Goal: Information Seeking & Learning: Learn about a topic

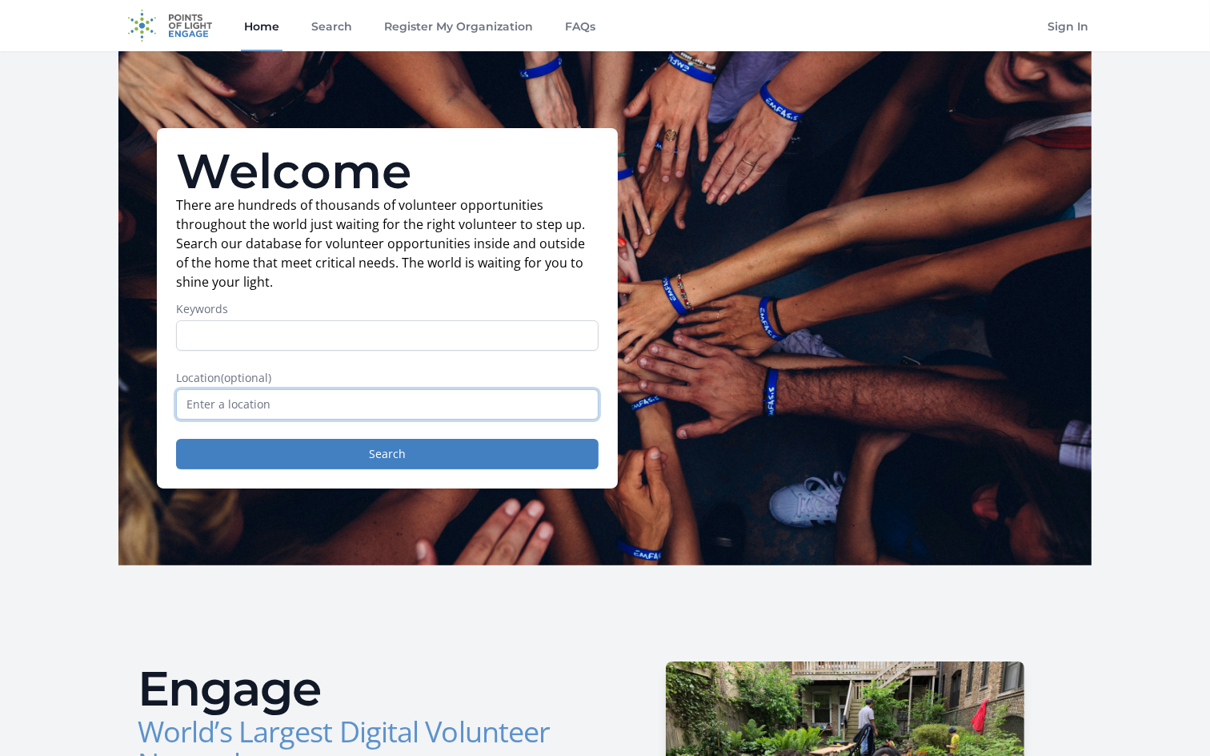
click at [461, 413] on input "text" at bounding box center [387, 404] width 423 height 30
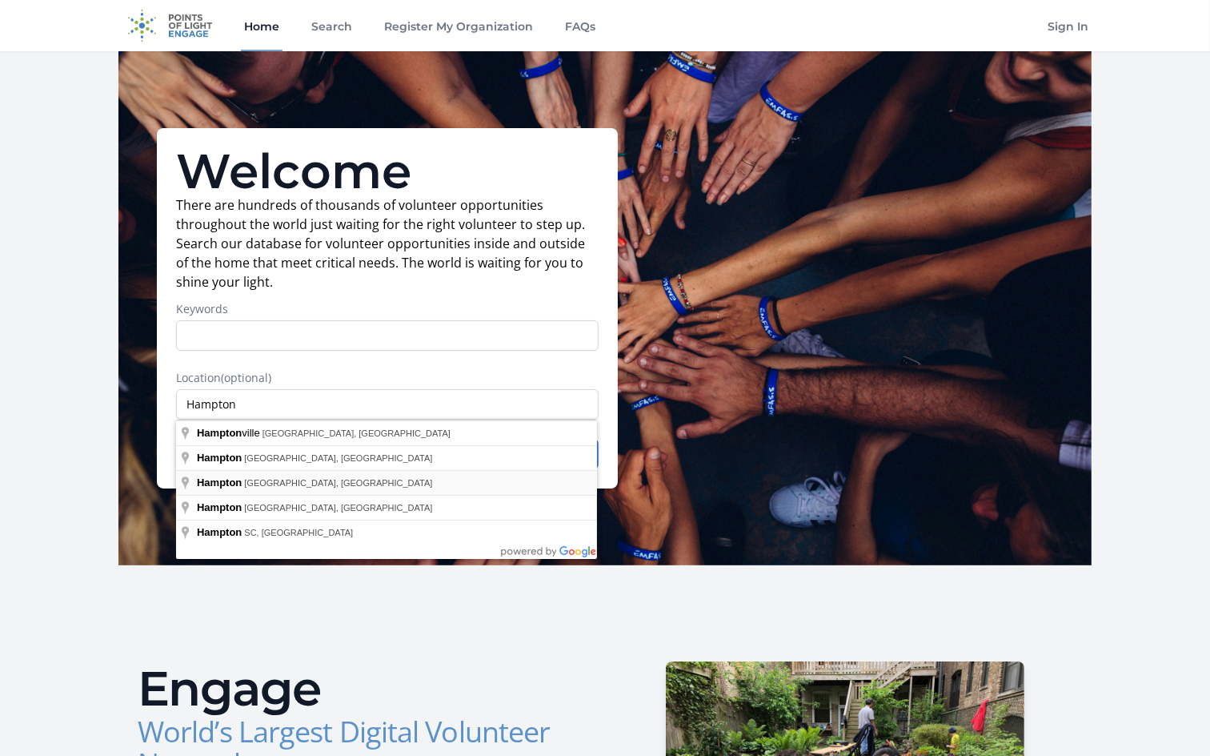
type input "[GEOGRAPHIC_DATA], [GEOGRAPHIC_DATA], [GEOGRAPHIC_DATA]"
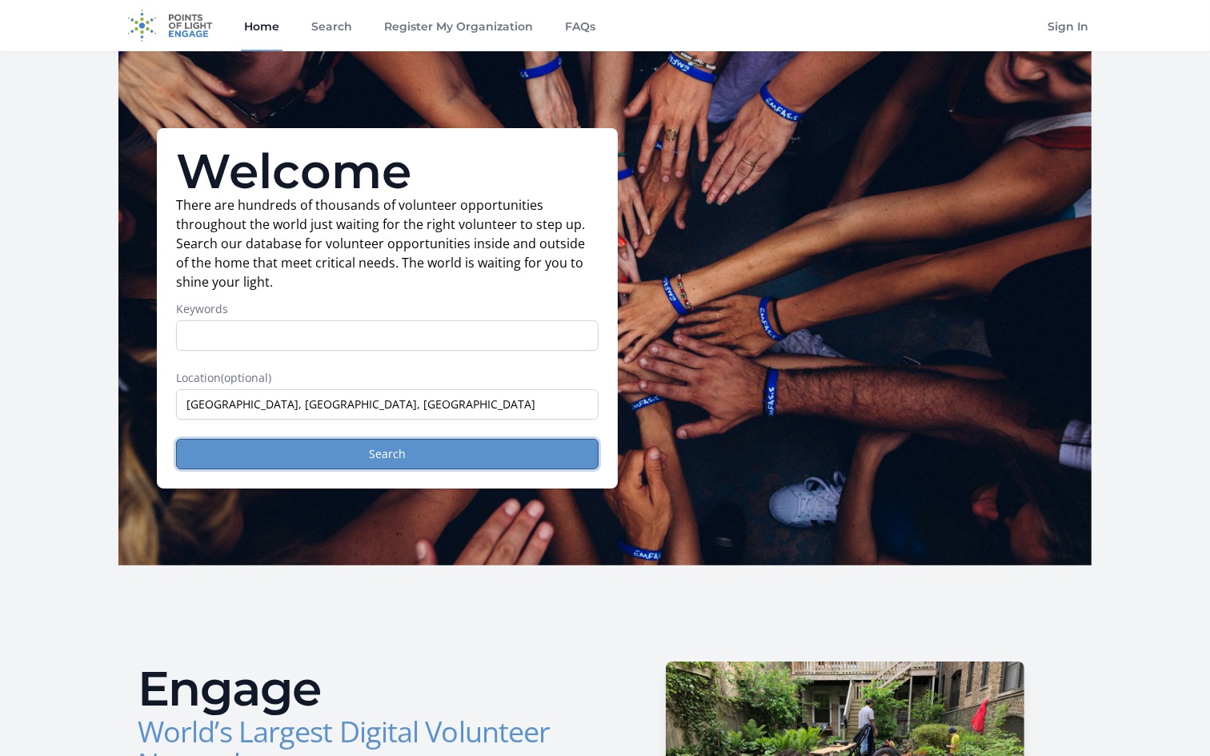
click at [384, 467] on button "Search" at bounding box center [387, 454] width 423 height 30
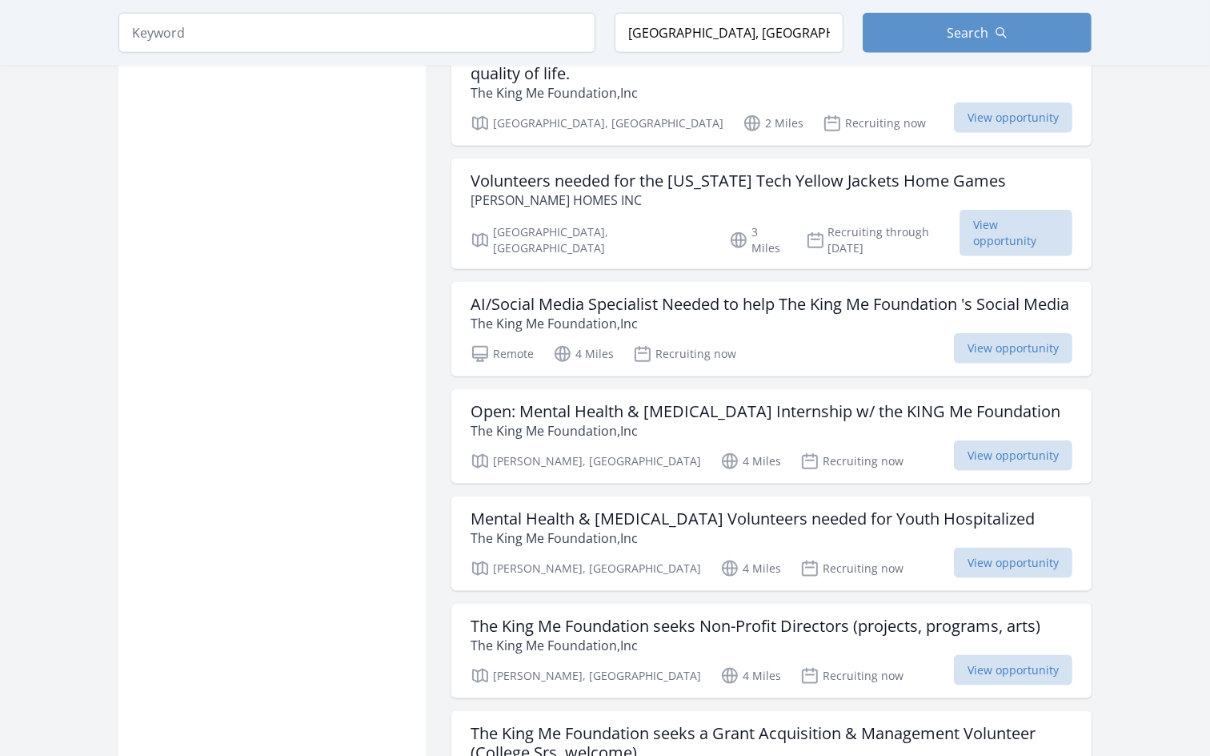
scroll to position [1601, 0]
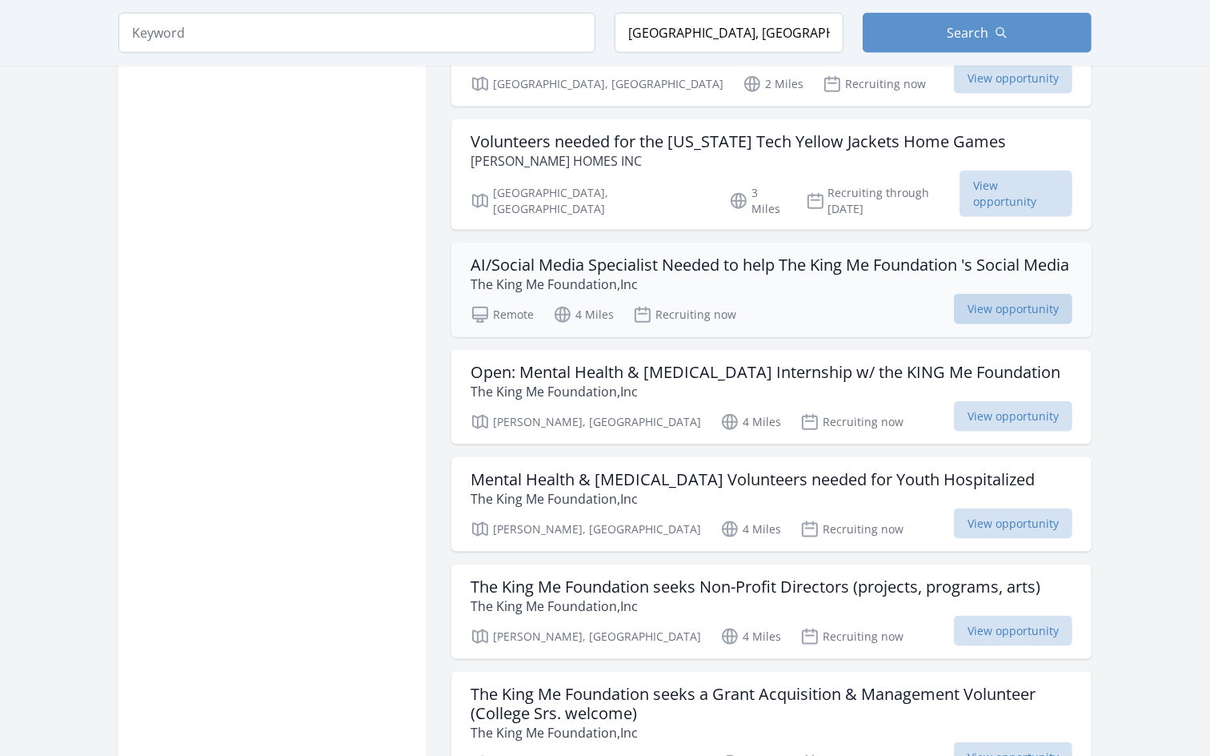
click at [1026, 313] on span "View opportunity" at bounding box center [1013, 309] width 118 height 30
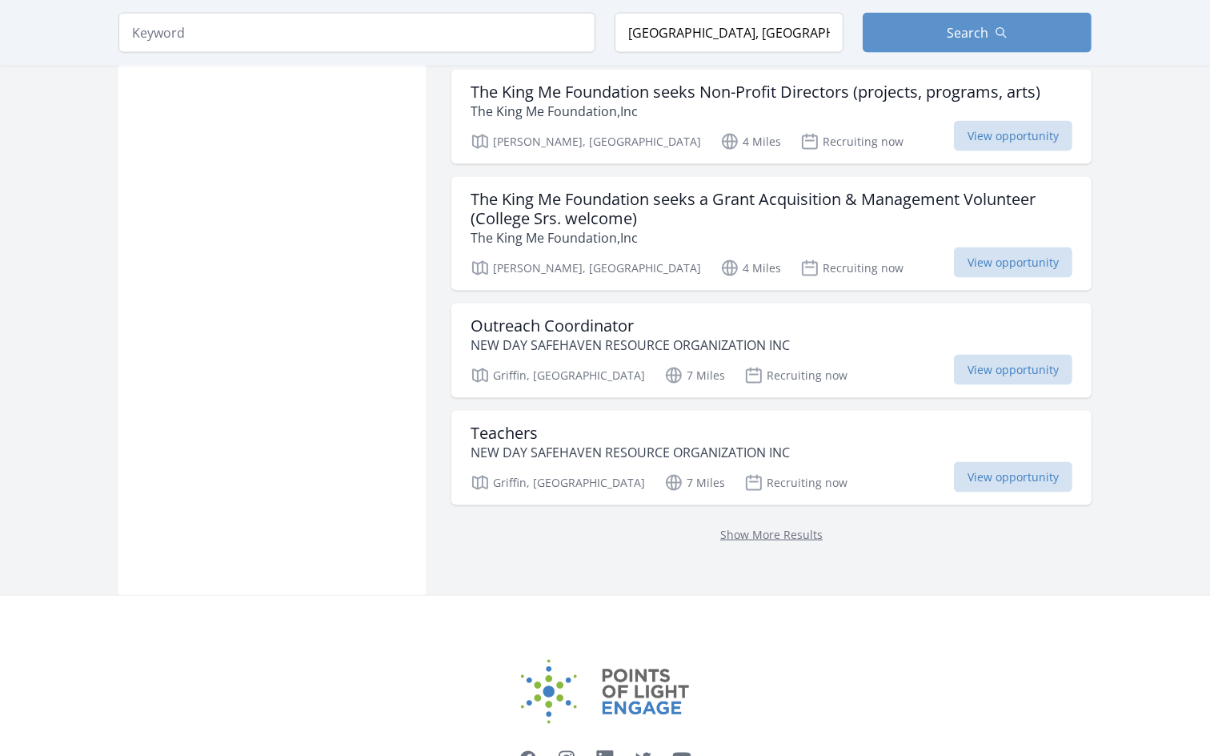
scroll to position [2134, 0]
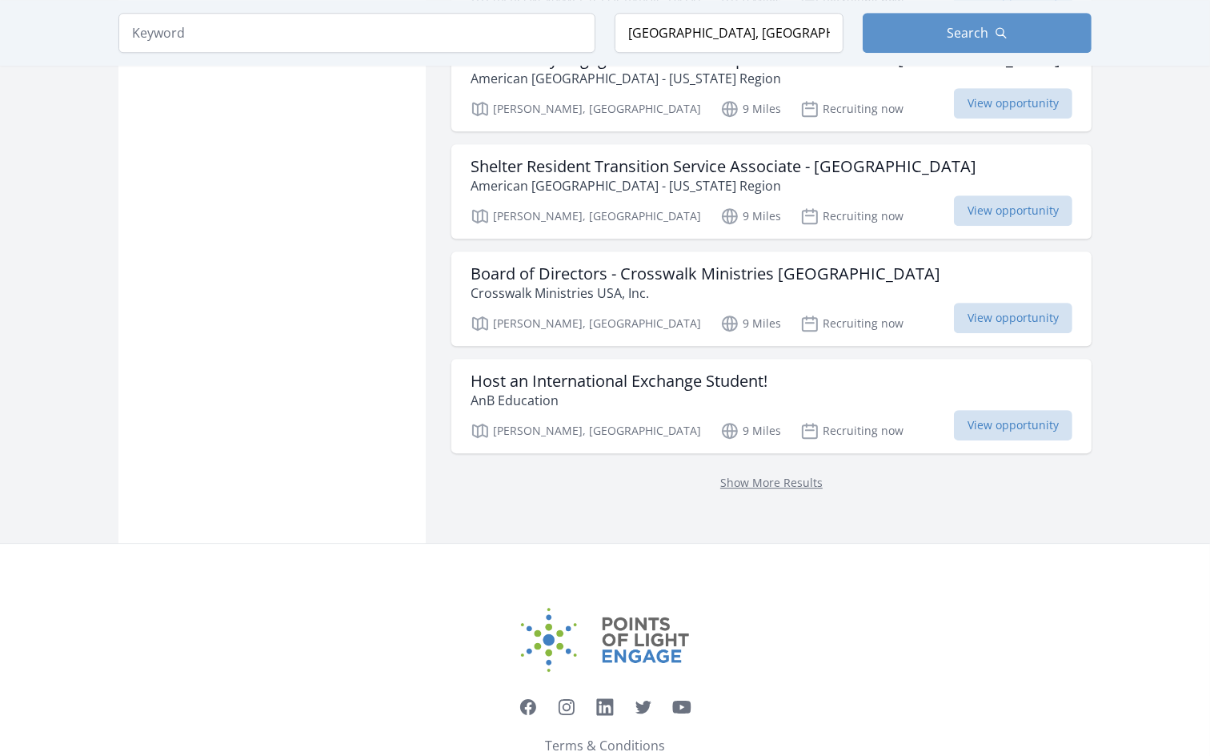
scroll to position [4363, 0]
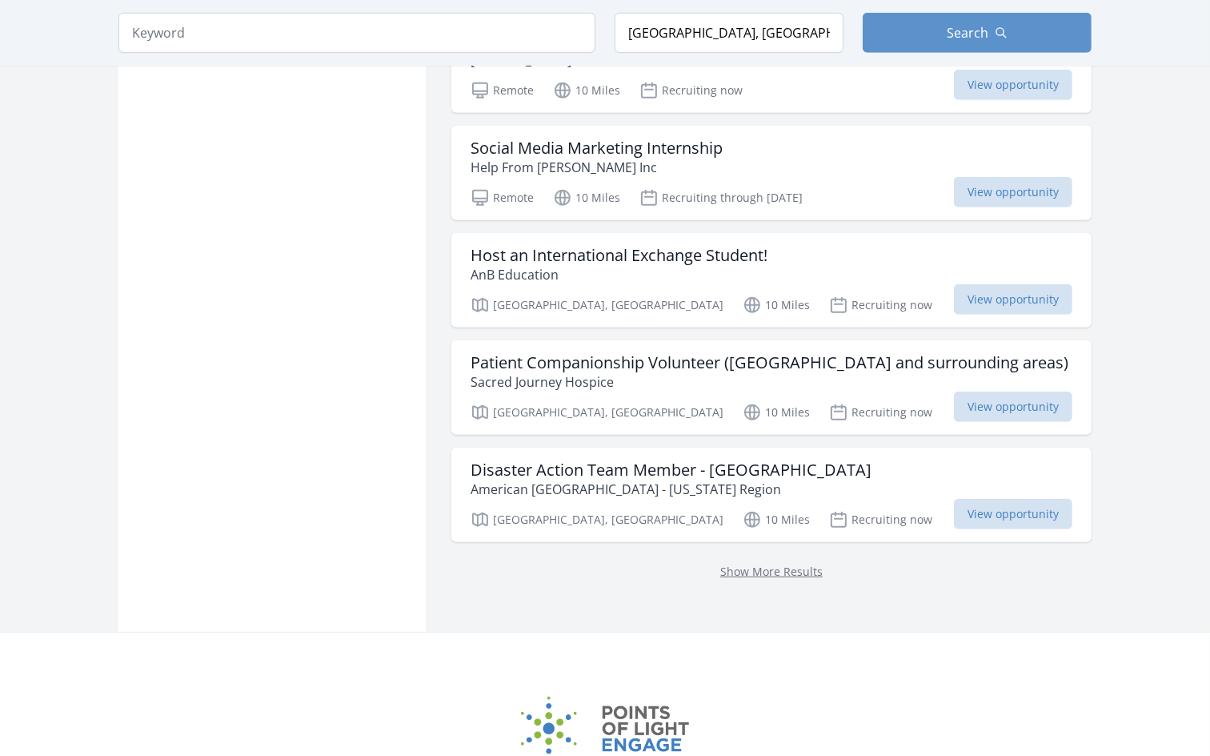
scroll to position [6408, 0]
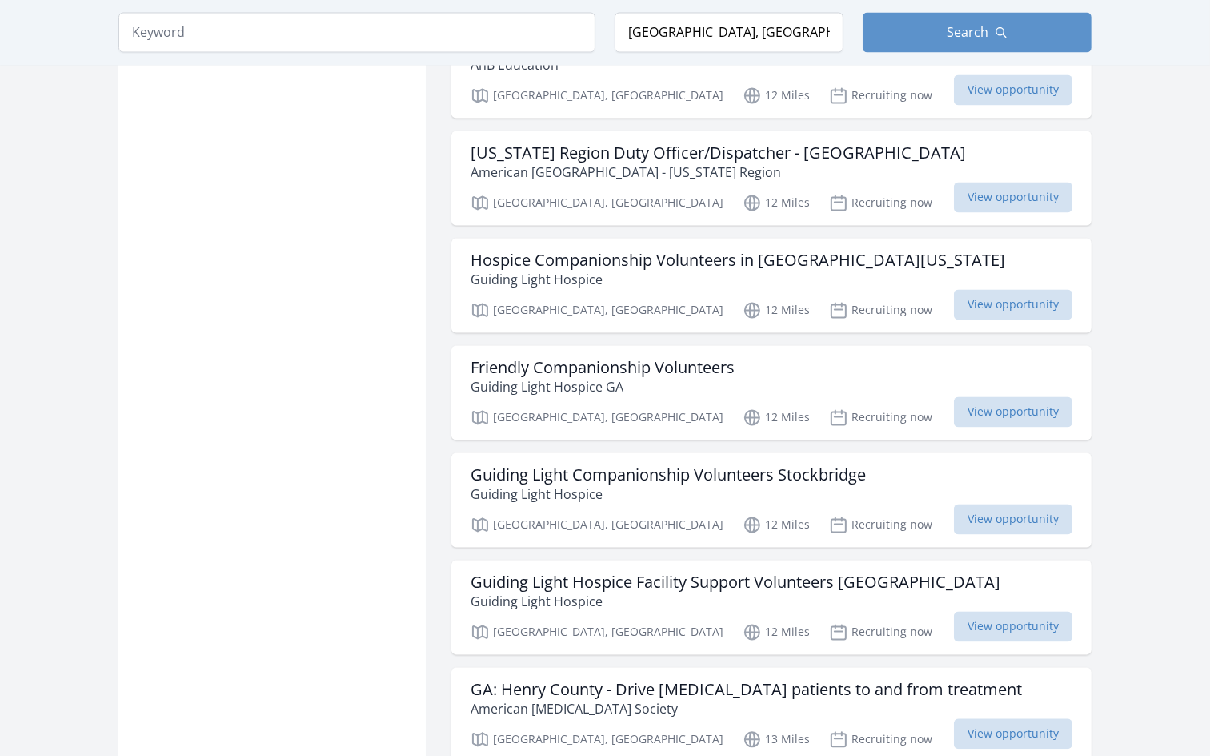
scroll to position [8697, 0]
